Goal: Information Seeking & Learning: Check status

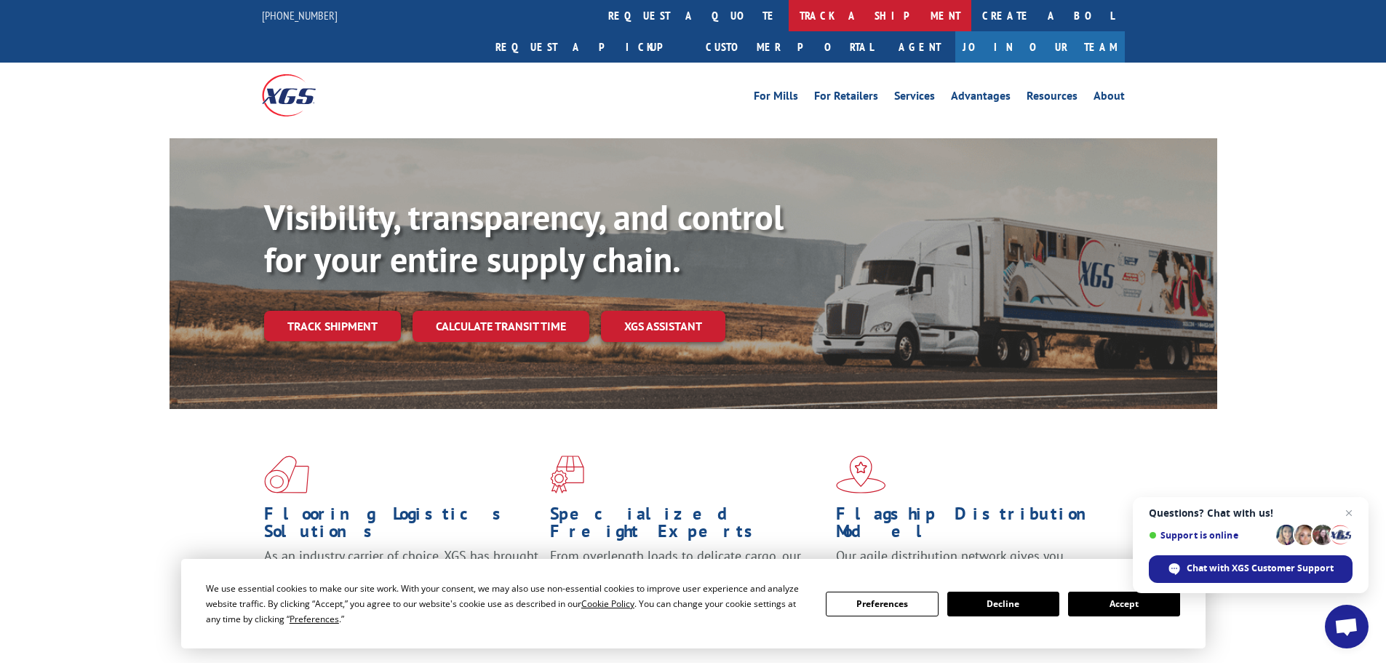
click at [789, 17] on link "track a shipment" at bounding box center [880, 15] width 183 height 31
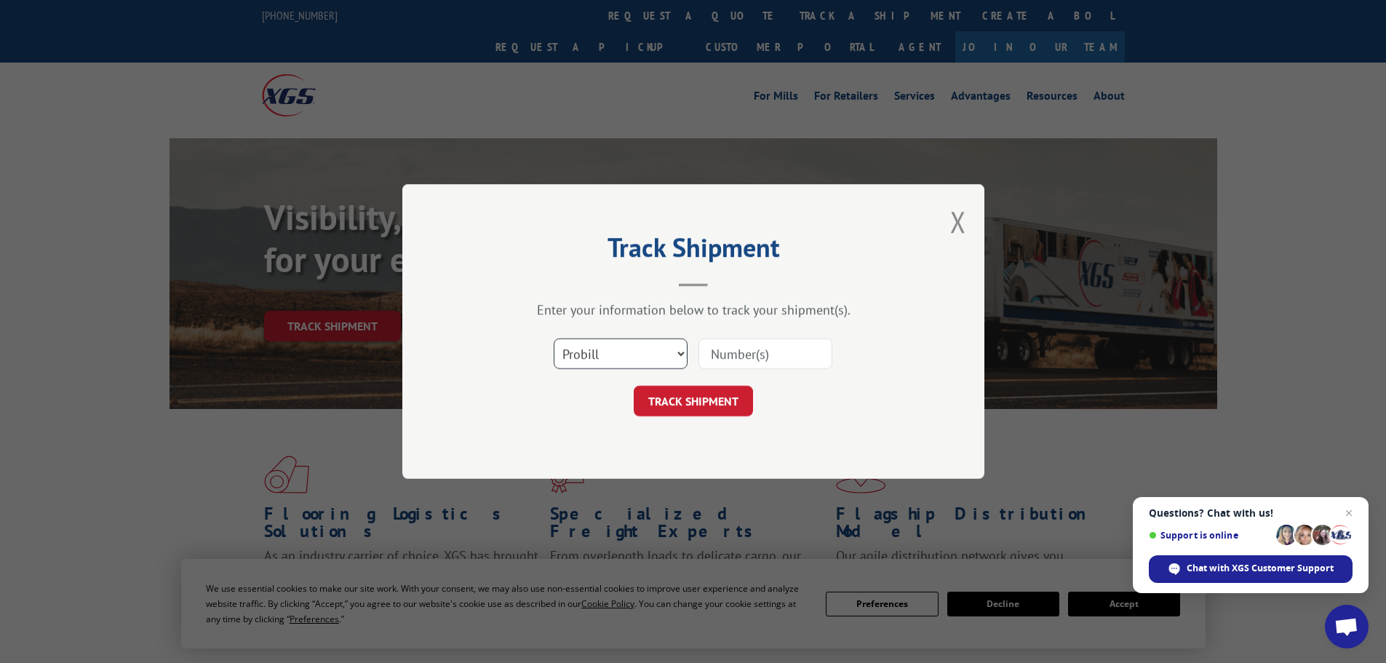
click at [677, 351] on select "Select category... Probill BOL PO" at bounding box center [621, 353] width 134 height 31
select select "bol"
click at [554, 338] on select "Select category... Probill BOL PO" at bounding box center [621, 353] width 134 height 31
paste input "7056663"
type input "7056663"
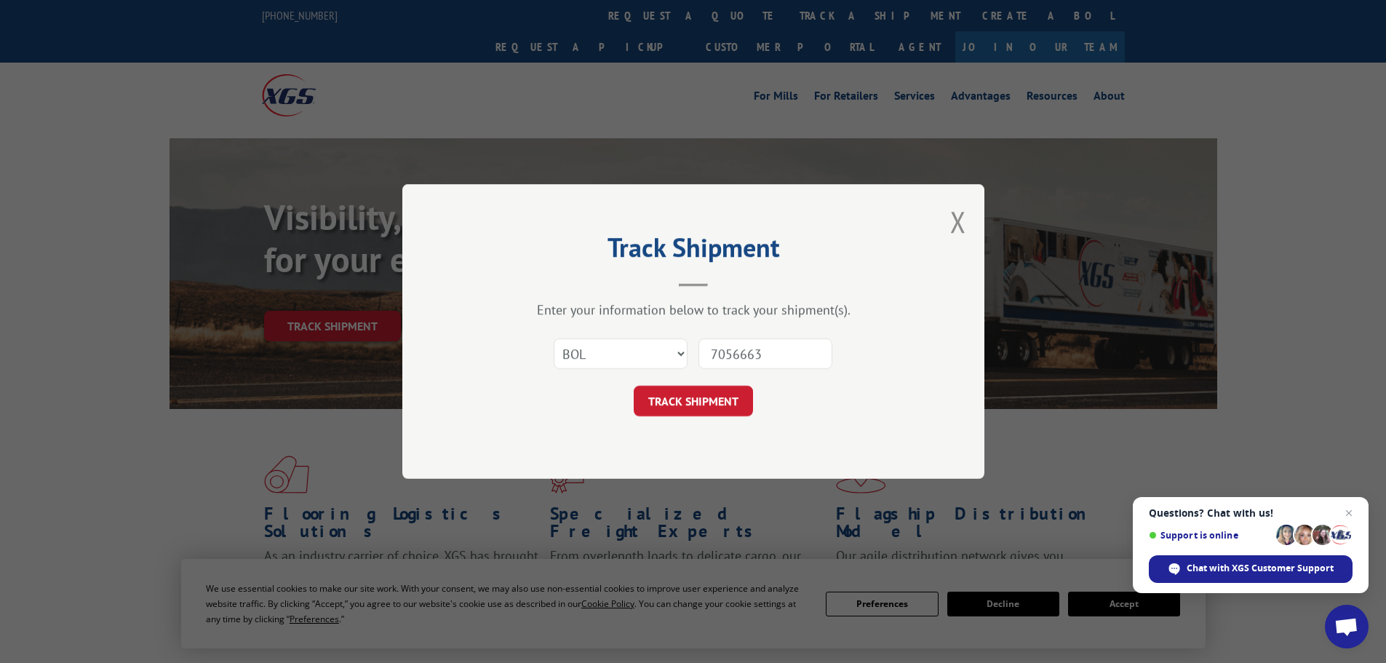
drag, startPoint x: 704, startPoint y: 404, endPoint x: 623, endPoint y: 333, distance: 107.3
click at [704, 403] on button "TRACK SHIPMENT" at bounding box center [693, 401] width 119 height 31
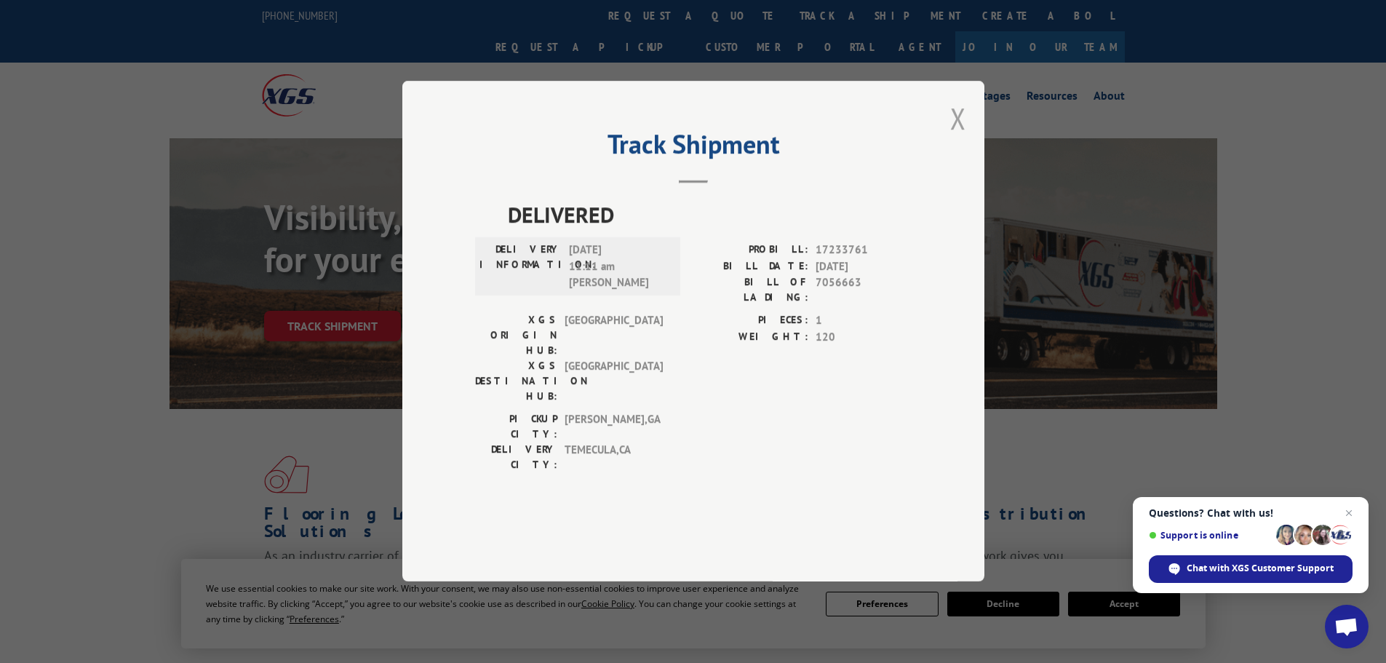
click at [952, 138] on button "Close modal" at bounding box center [958, 118] width 16 height 39
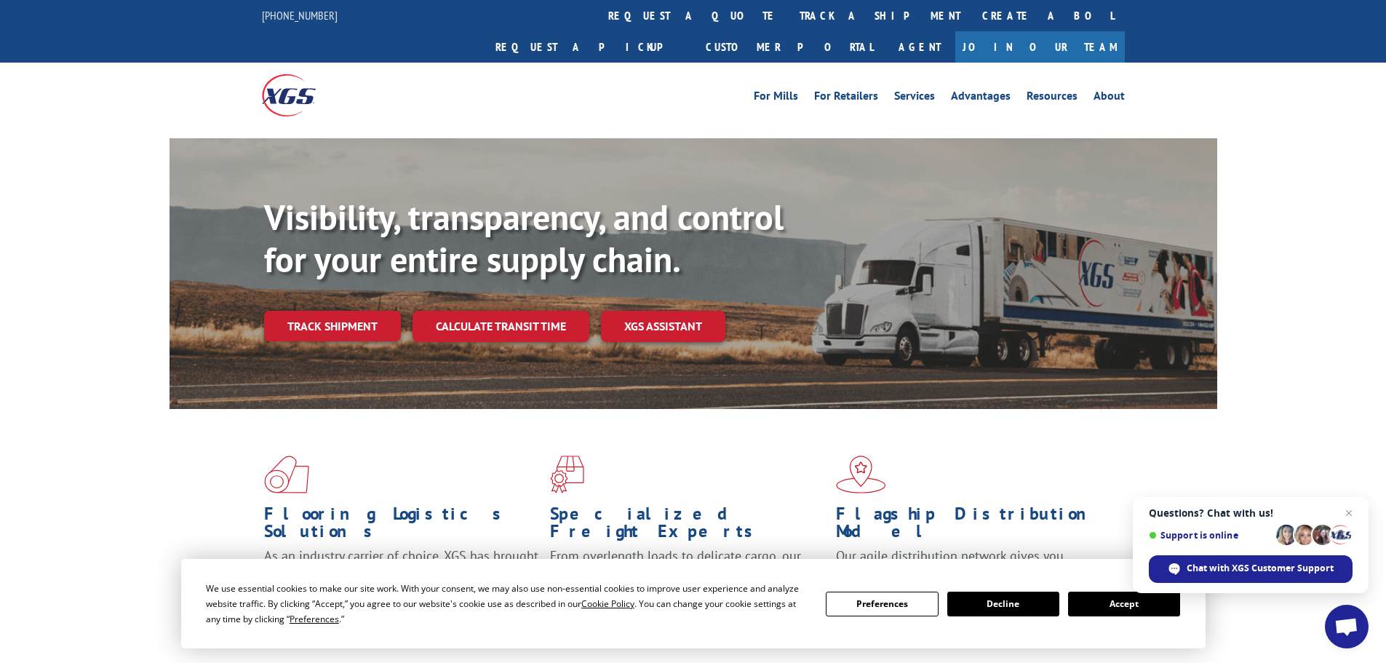
drag, startPoint x: 662, startPoint y: 20, endPoint x: 692, endPoint y: 20, distance: 29.8
click at [789, 20] on link "track a shipment" at bounding box center [880, 15] width 183 height 31
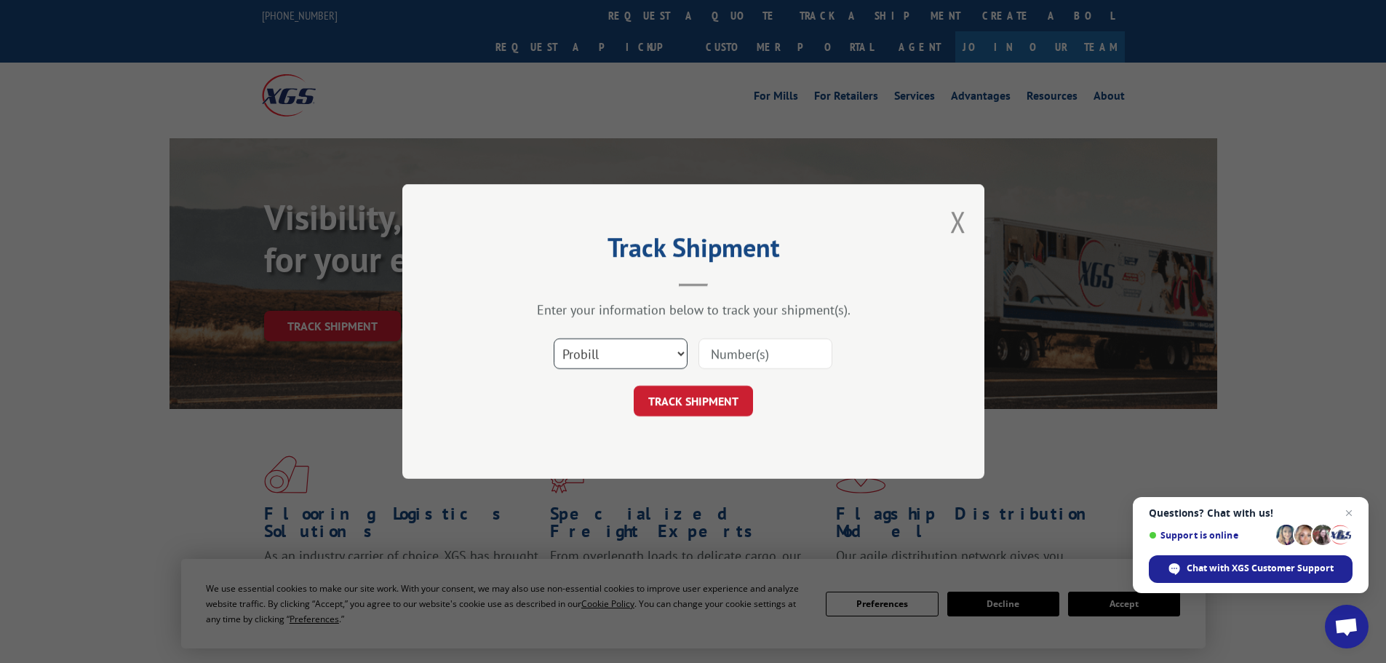
click at [656, 354] on select "Select category... Probill BOL PO" at bounding box center [621, 353] width 134 height 31
select select "bol"
click at [554, 338] on select "Select category... Probill BOL PO" at bounding box center [621, 353] width 134 height 31
paste input "5530877"
type input "5530877"
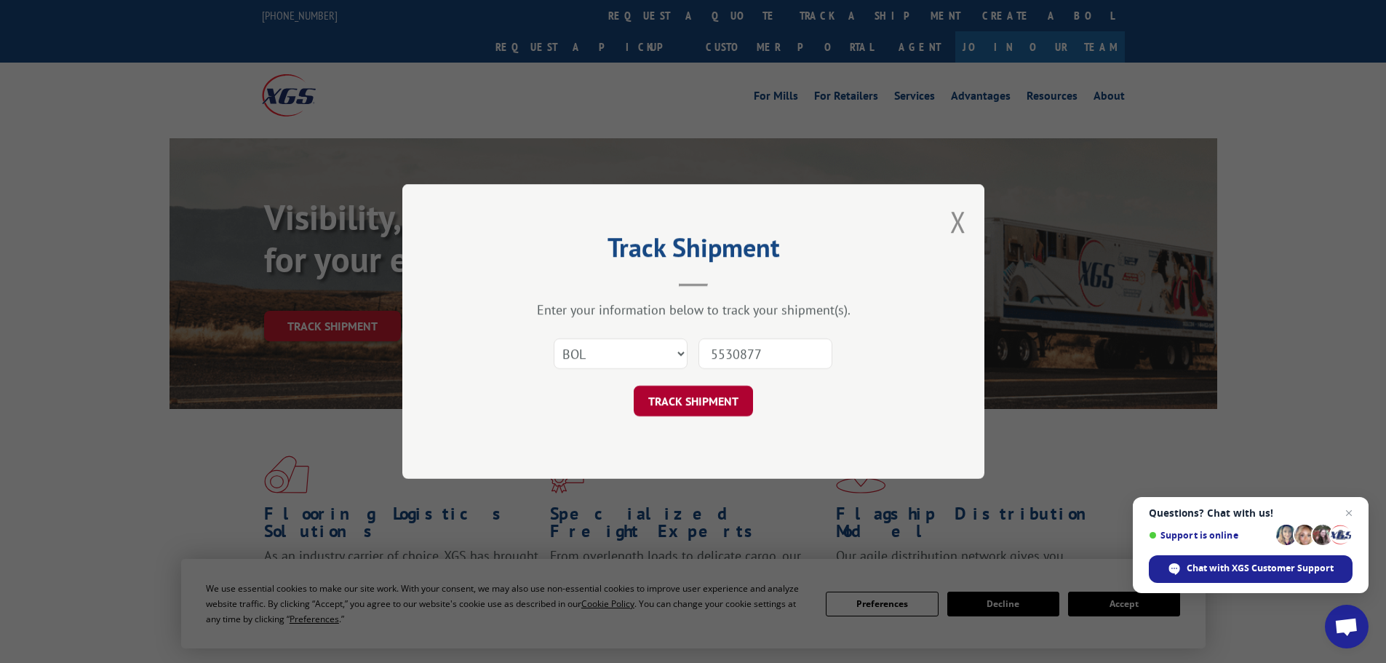
drag, startPoint x: 703, startPoint y: 411, endPoint x: 710, endPoint y: 405, distance: 8.8
click at [703, 410] on button "TRACK SHIPMENT" at bounding box center [693, 401] width 119 height 31
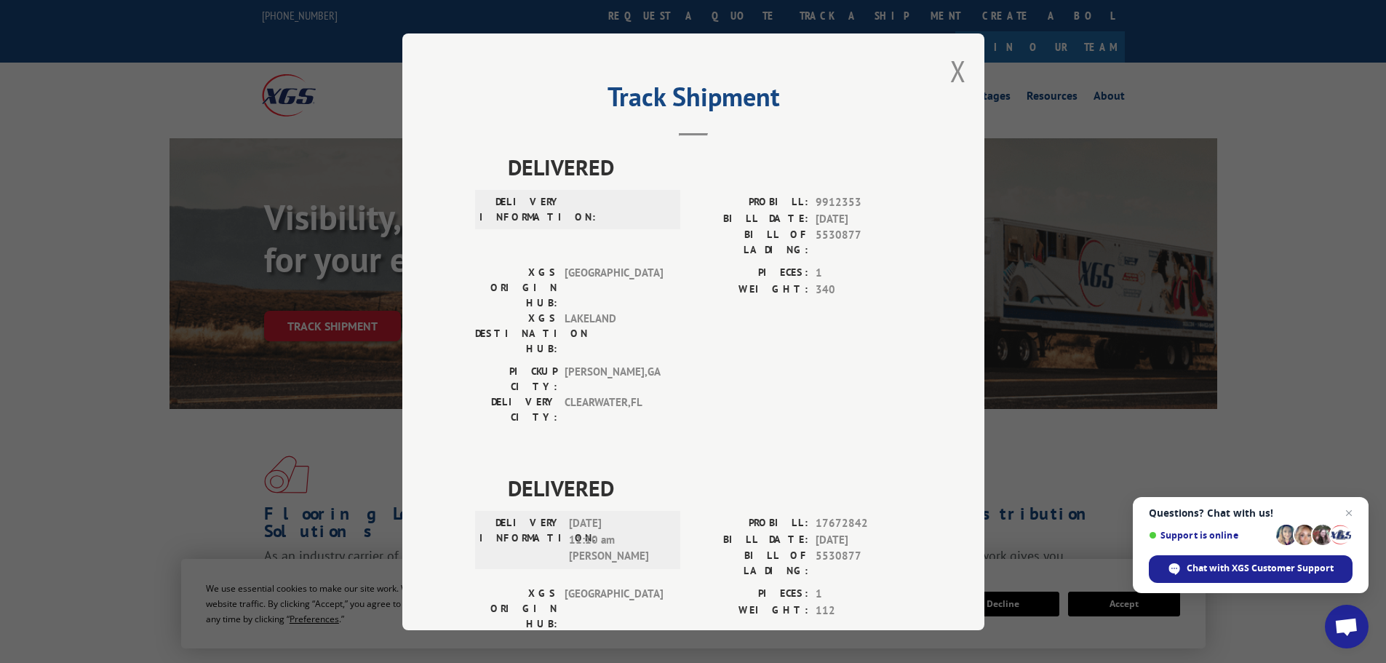
scroll to position [55, 0]
